Goal: Task Accomplishment & Management: Complete application form

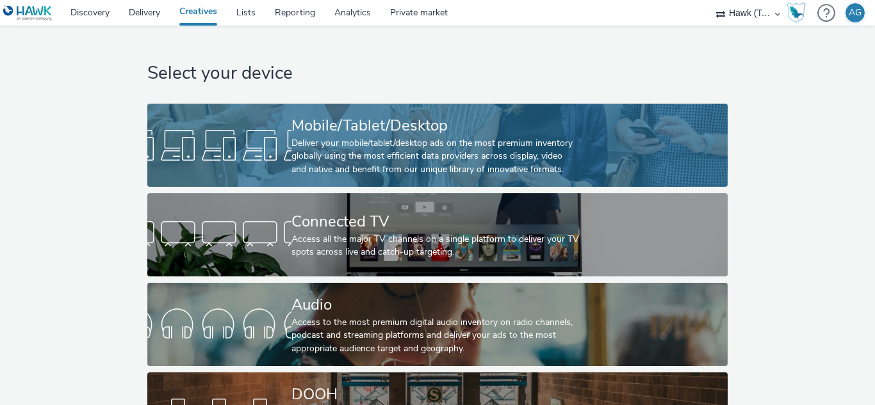
click at [344, 126] on div "Mobile/Tablet/Desktop" at bounding box center [434, 126] width 287 height 22
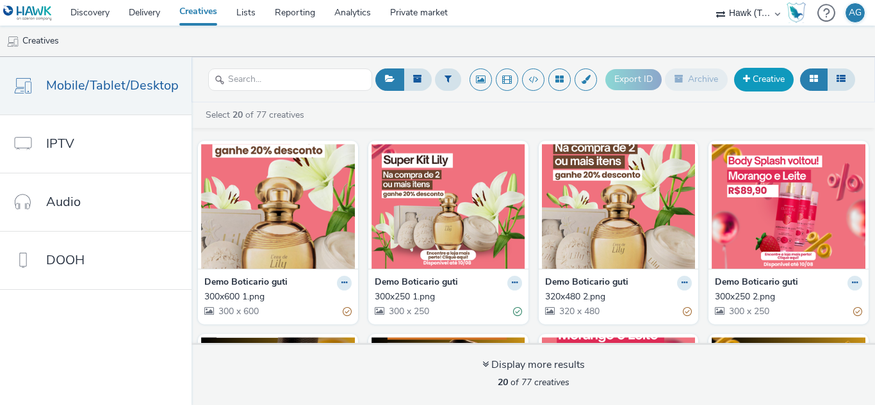
click at [762, 78] on link "Creative" at bounding box center [764, 79] width 60 height 23
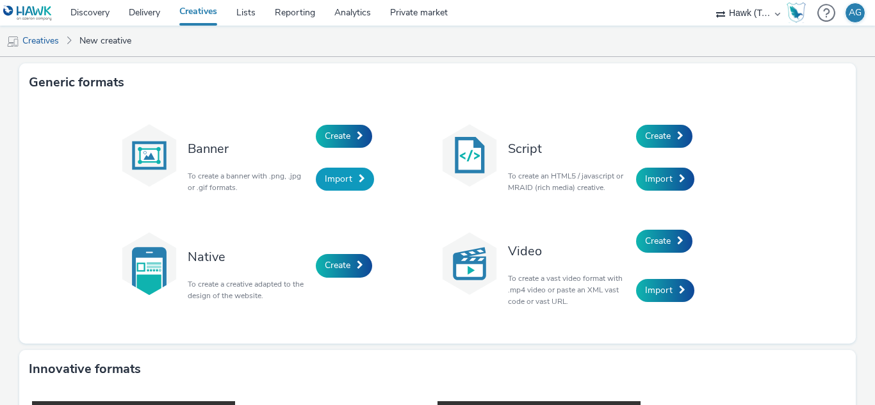
click at [333, 181] on span "Import" at bounding box center [339, 179] width 28 height 12
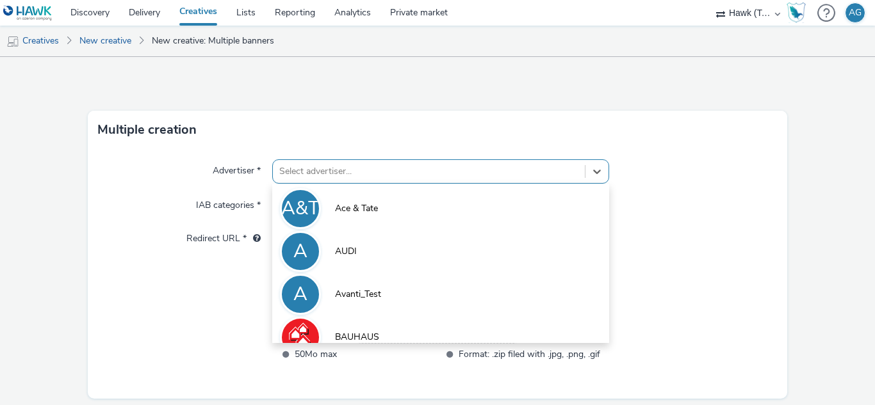
click at [338, 170] on div "option Ace & [PERSON_NAME] focused, 1 of 10. 10 results available. Use Up and D…" at bounding box center [440, 171] width 336 height 24
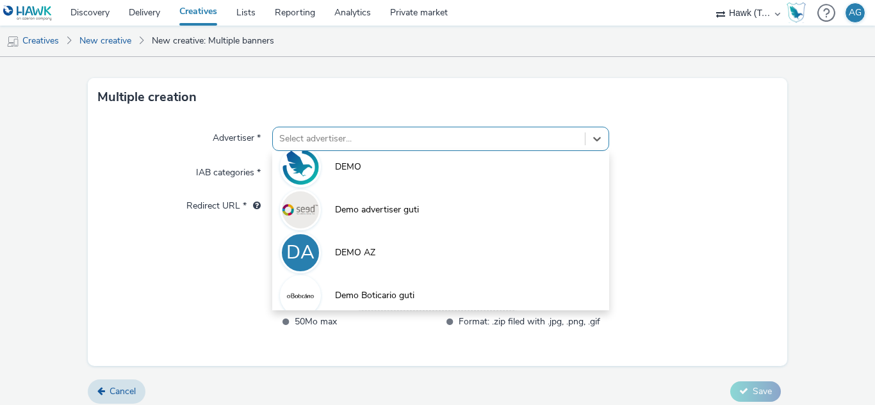
scroll to position [275, 0]
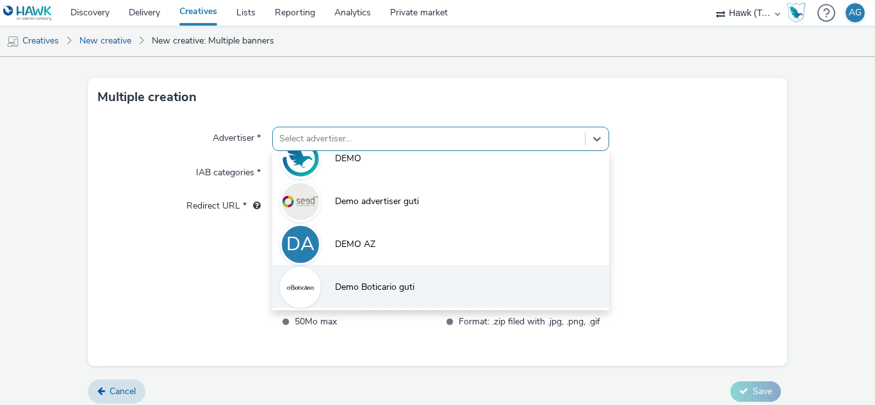
click at [301, 287] on img at bounding box center [300, 287] width 37 height 37
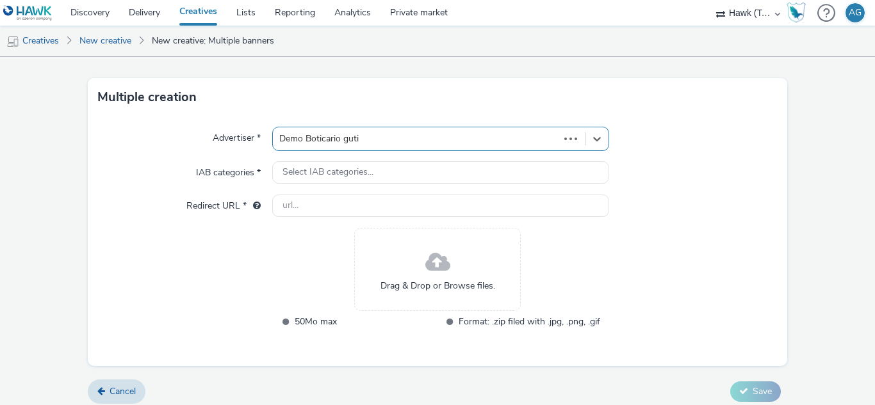
type input "http://boticario.com"
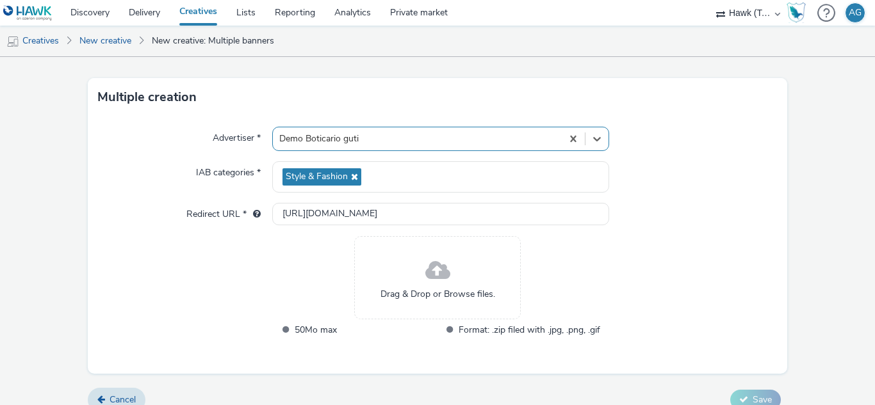
scroll to position [49, 0]
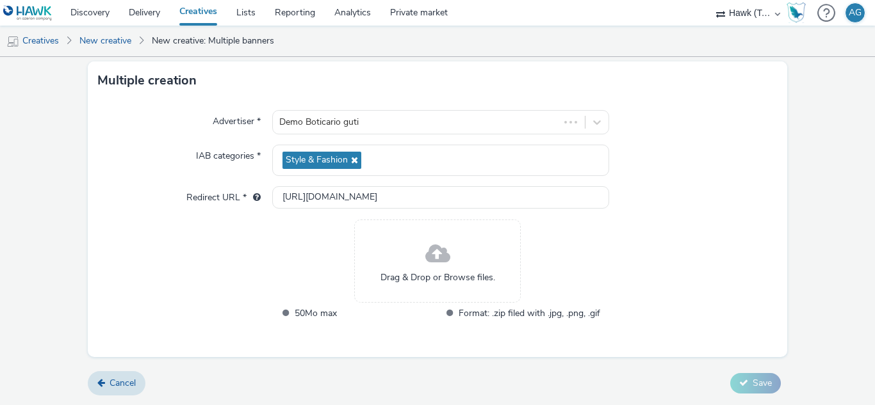
click at [439, 257] on span at bounding box center [437, 255] width 25 height 34
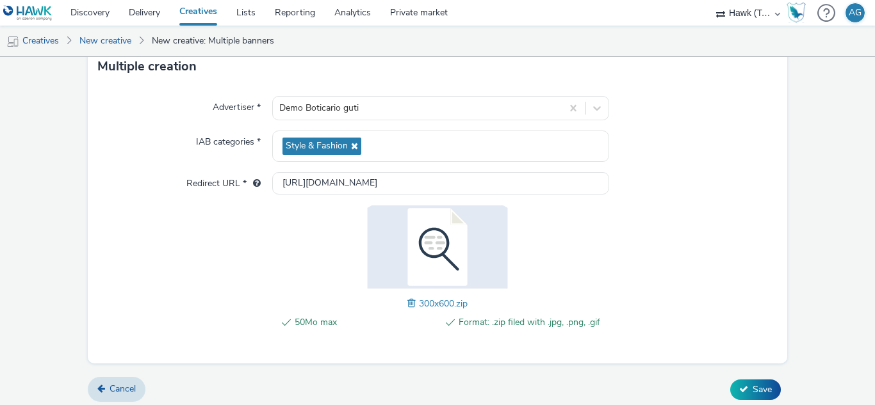
scroll to position [70, 0]
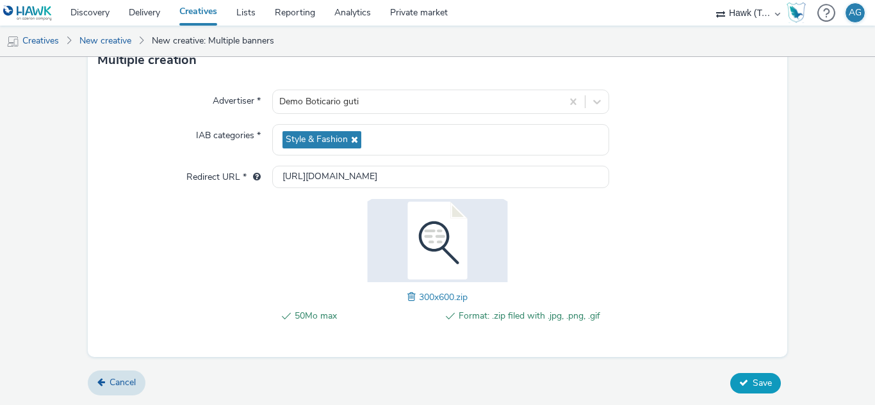
click at [752, 382] on span "Save" at bounding box center [761, 383] width 19 height 12
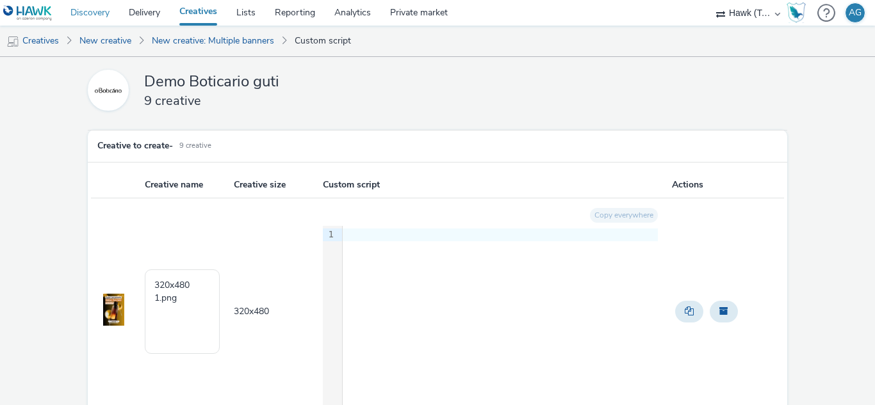
click at [84, 11] on link "Discovery" at bounding box center [90, 13] width 58 height 26
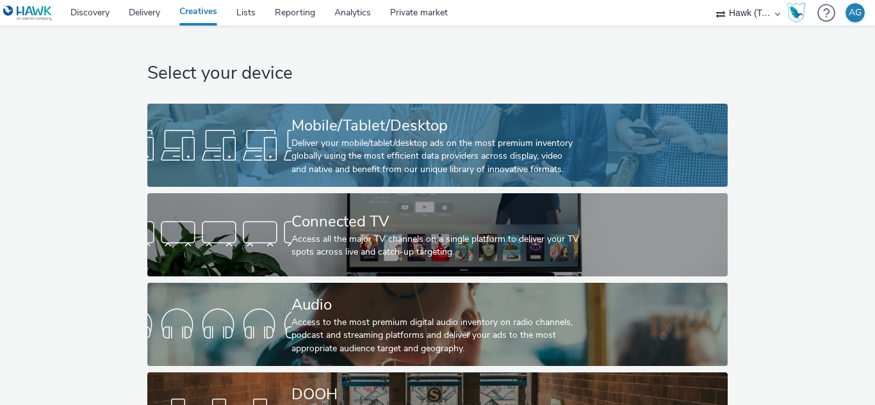
click at [359, 152] on div "Deliver your mobile/tablet/desktop ads on the most premium inventory globally u…" at bounding box center [434, 156] width 287 height 39
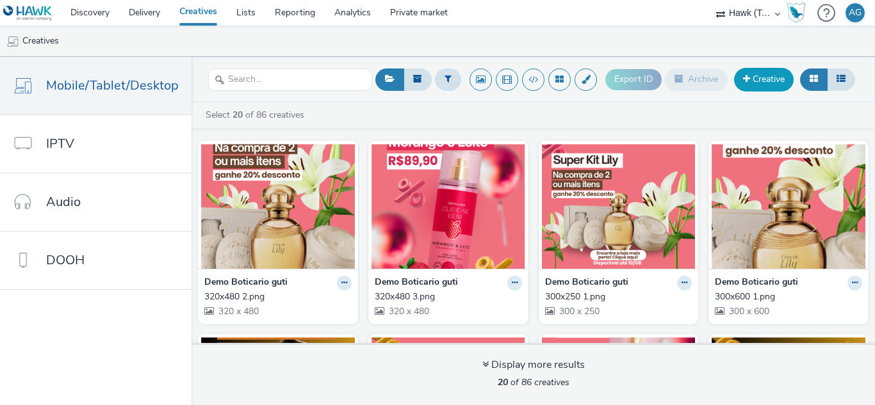
click at [766, 84] on link "Creative" at bounding box center [764, 79] width 60 height 23
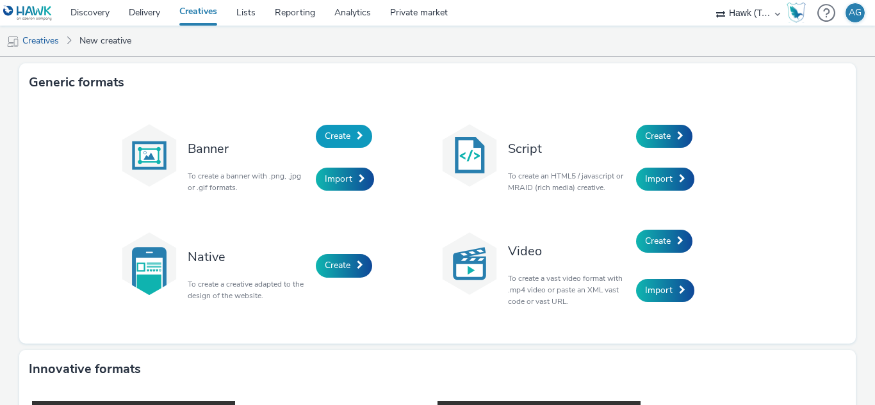
click at [341, 130] on span "Create" at bounding box center [338, 136] width 26 height 12
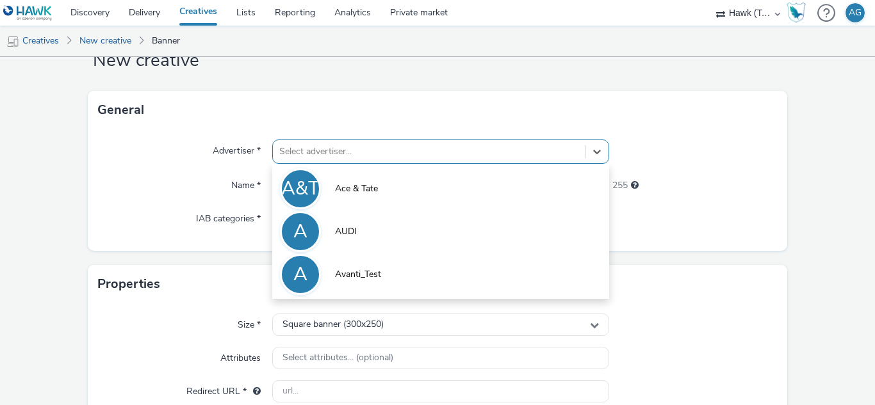
click at [371, 164] on div "option Ace & [PERSON_NAME] focused, 1 of 10. 10 results available. Use Up and D…" at bounding box center [440, 152] width 336 height 24
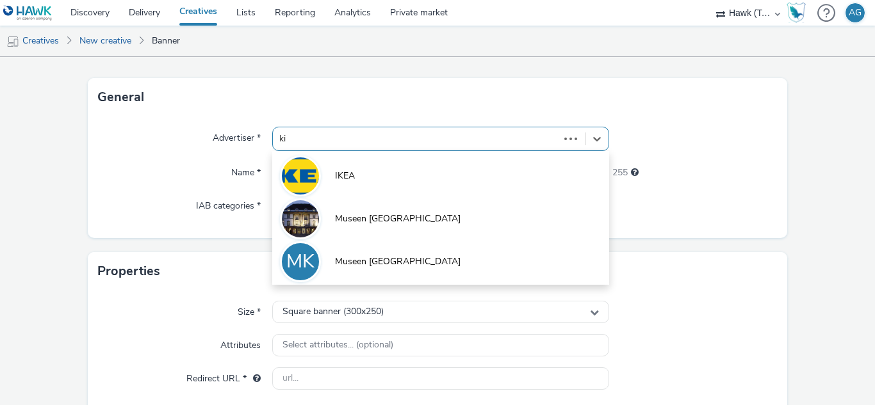
type input "k"
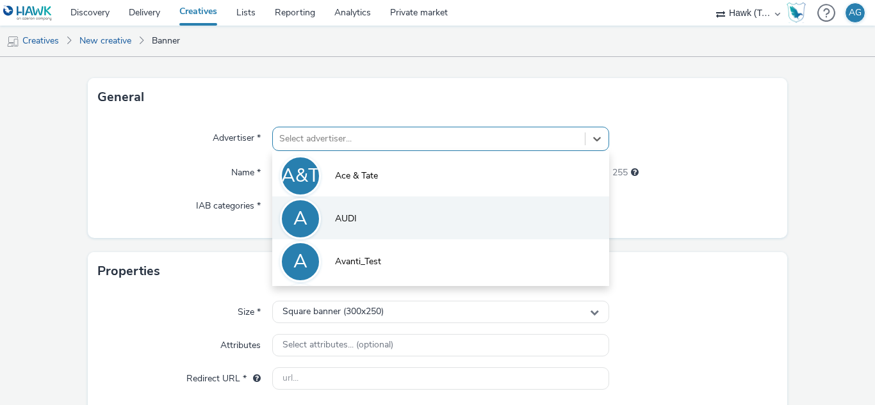
click at [353, 223] on span "AUDI" at bounding box center [346, 219] width 22 height 13
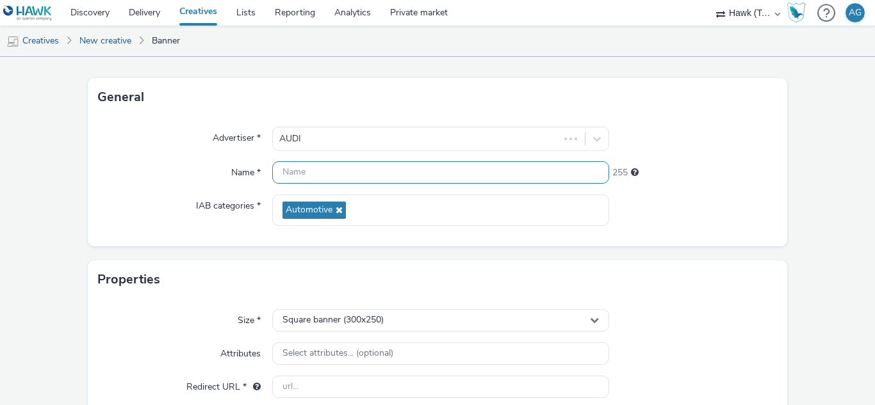
click at [325, 175] on input "text" at bounding box center [440, 172] width 336 height 22
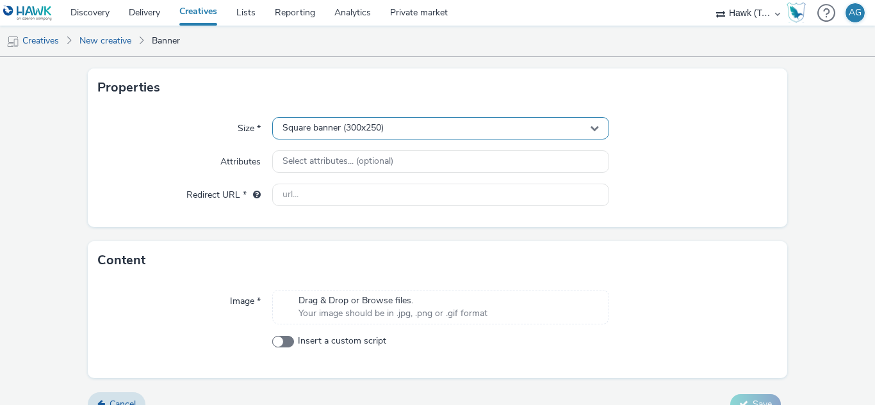
type input "pieza bbb"
click at [426, 130] on div "Square banner (300x250)" at bounding box center [440, 128] width 336 height 22
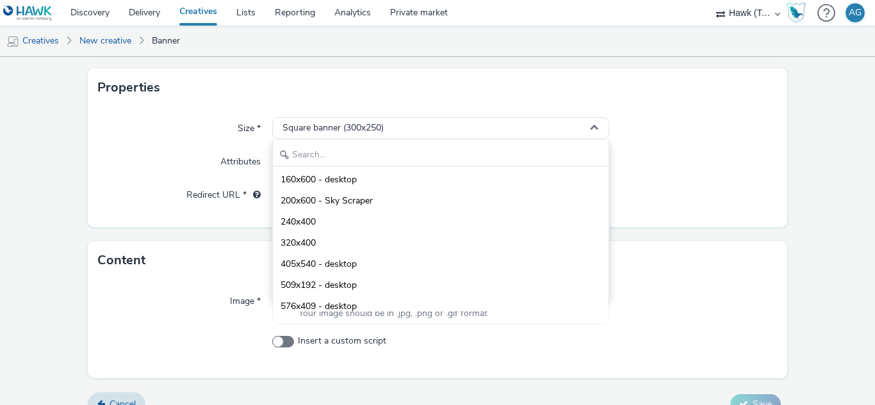
scroll to position [71, 0]
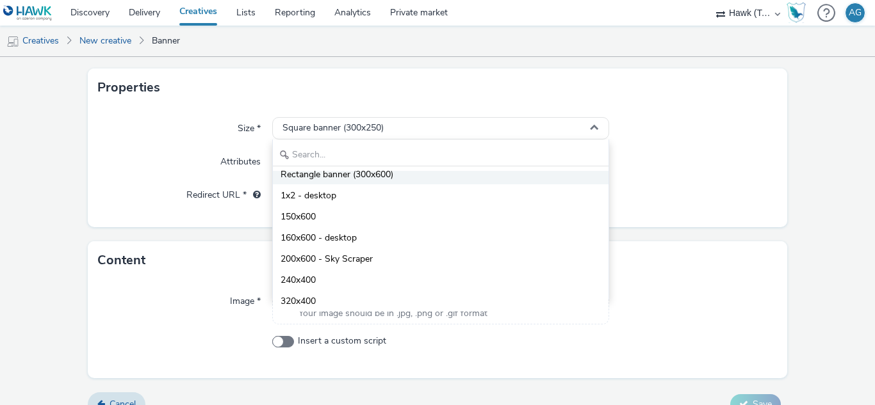
click at [378, 177] on span "Rectangle banner (300x600)" at bounding box center [336, 174] width 113 height 13
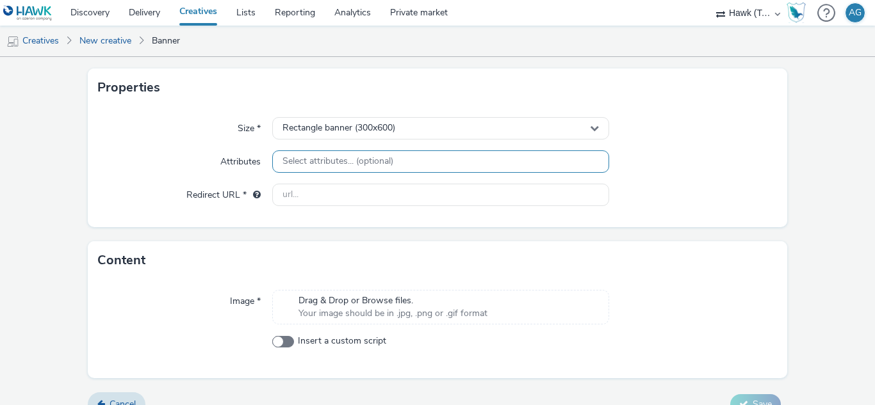
click at [452, 165] on div "Select attributes... (optional)" at bounding box center [440, 161] width 336 height 22
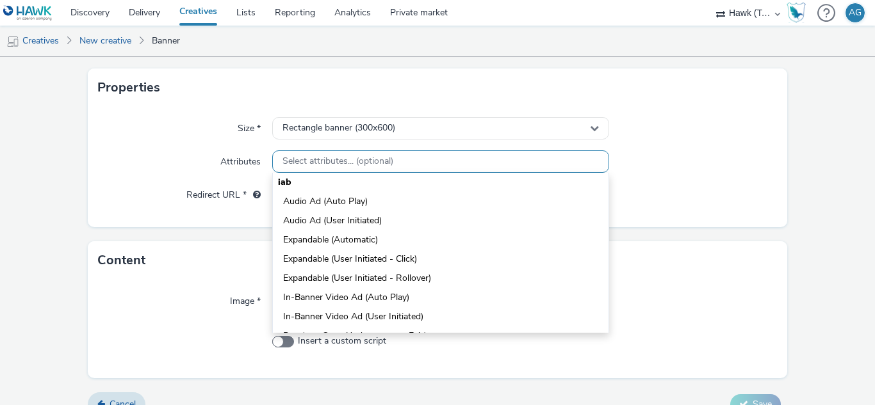
click at [454, 165] on div "Select attributes... (optional)" at bounding box center [440, 161] width 336 height 22
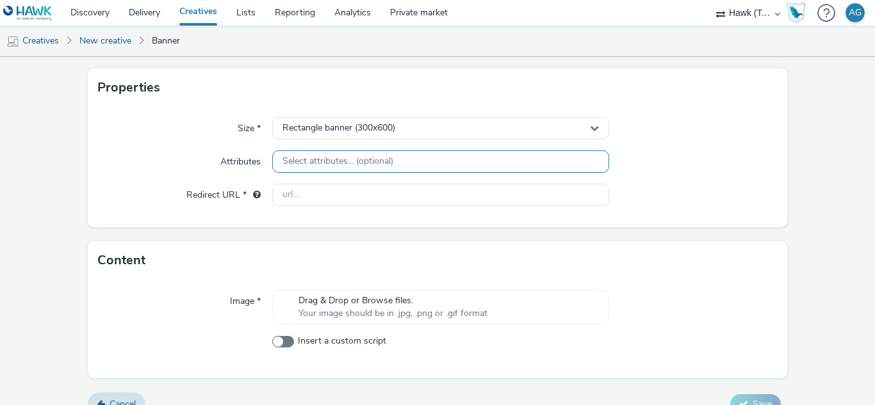
click at [419, 165] on div "Select attributes... (optional)" at bounding box center [440, 161] width 336 height 22
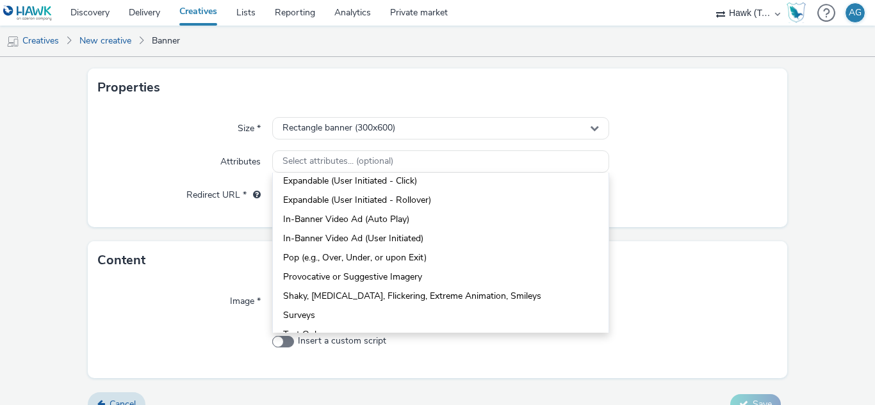
scroll to position [0, 0]
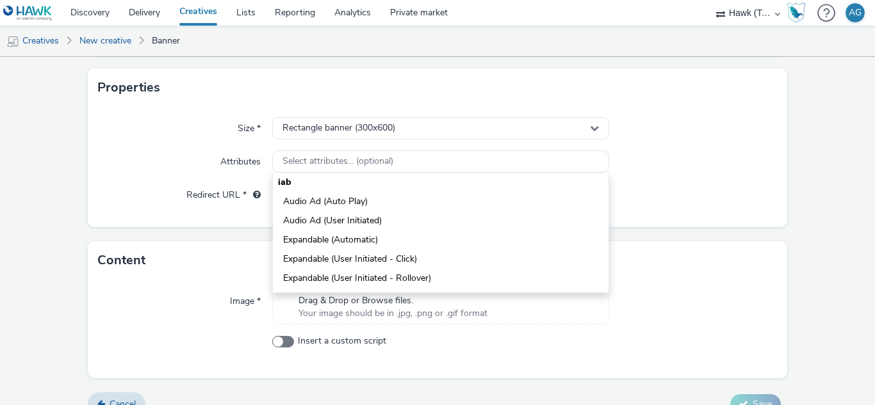
click at [711, 160] on div at bounding box center [693, 161] width 168 height 23
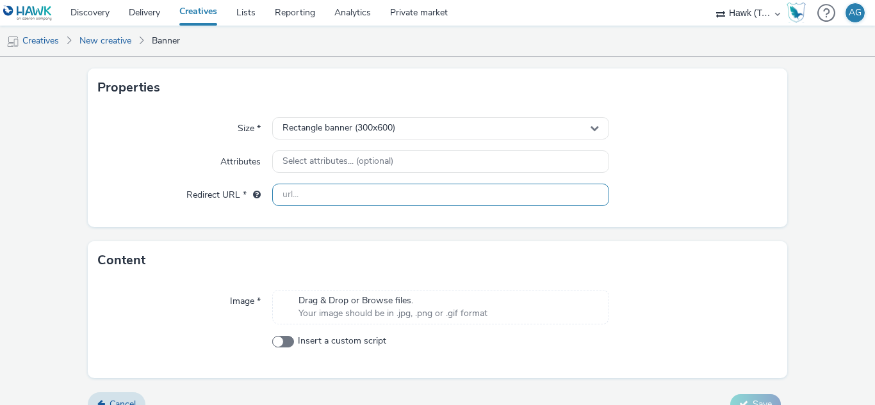
click at [296, 191] on input "text" at bounding box center [440, 195] width 336 height 22
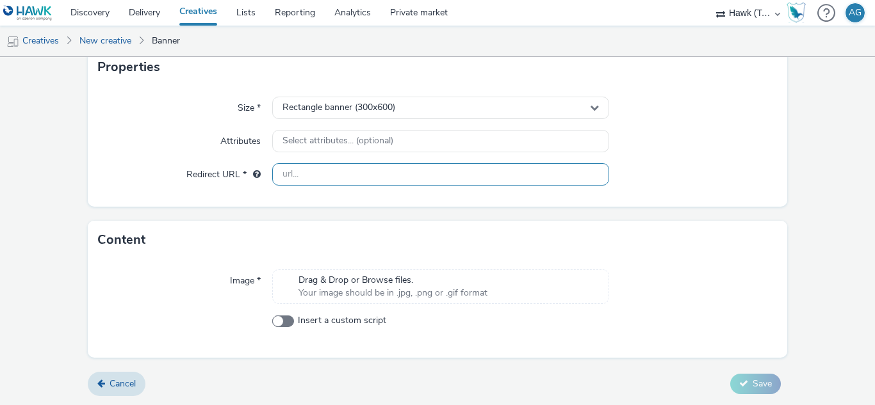
scroll to position [270, 0]
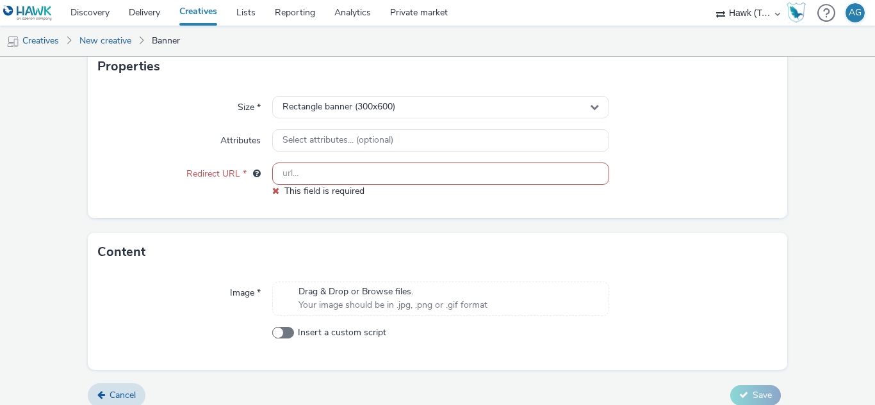
click at [348, 284] on div "Drag & Drop or Browse files. Your image should be in .jpg, .png or .gif format" at bounding box center [440, 299] width 336 height 35
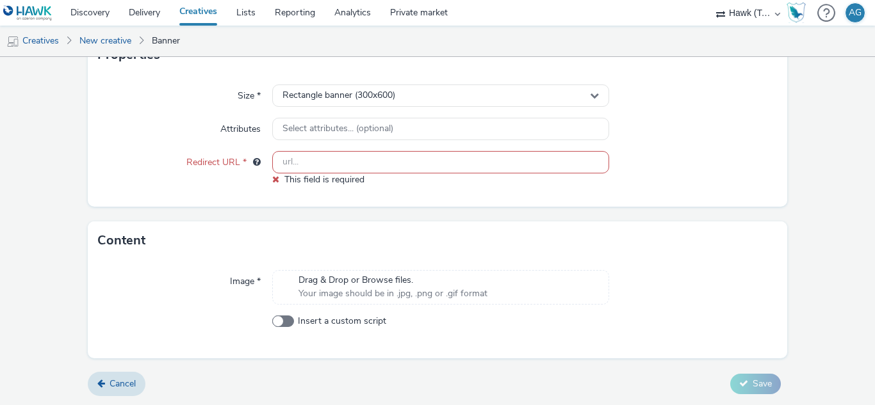
scroll to position [282, 0]
click at [127, 383] on span "Cancel" at bounding box center [122, 383] width 26 height 12
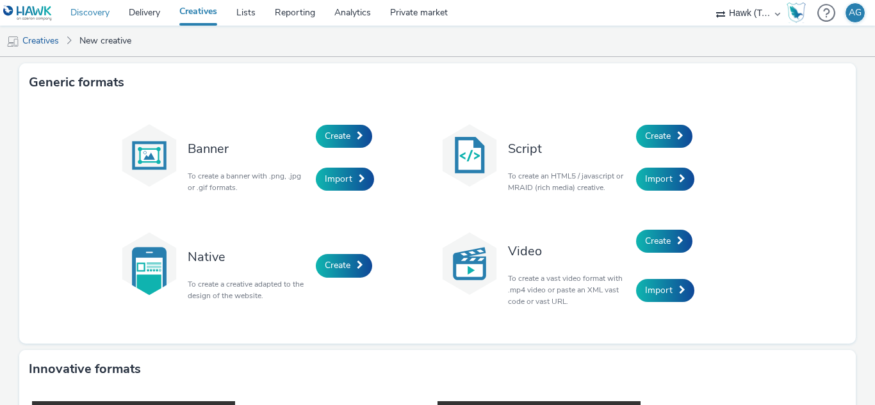
click at [83, 15] on link "Discovery" at bounding box center [90, 13] width 58 height 26
